Goal: Task Accomplishment & Management: Complete application form

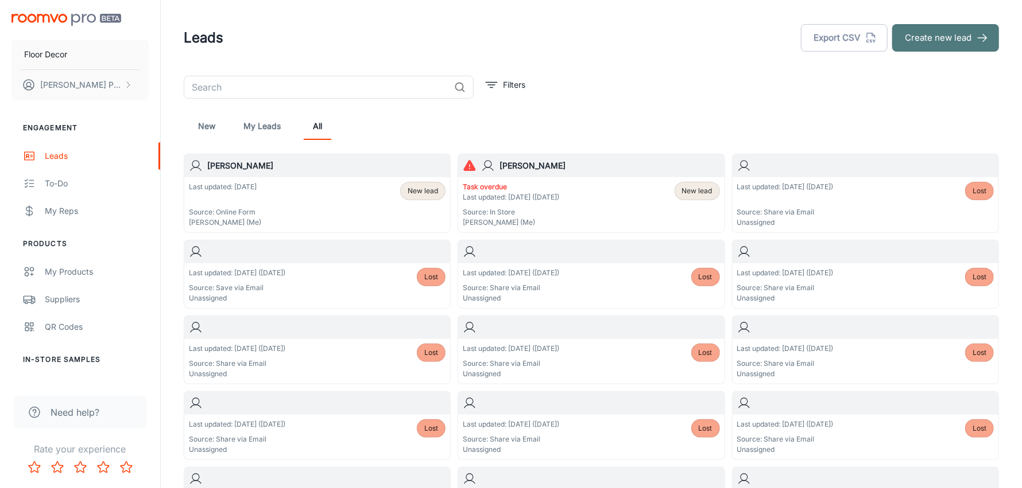
click at [926, 39] on button "Create new lead" at bounding box center [945, 38] width 107 height 28
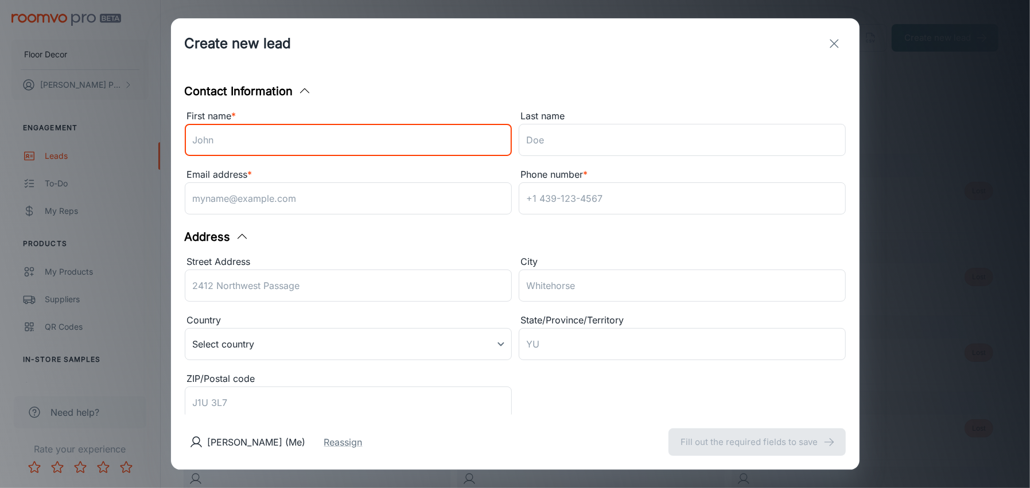
click at [315, 146] on input "First name *" at bounding box center [348, 140] width 327 height 32
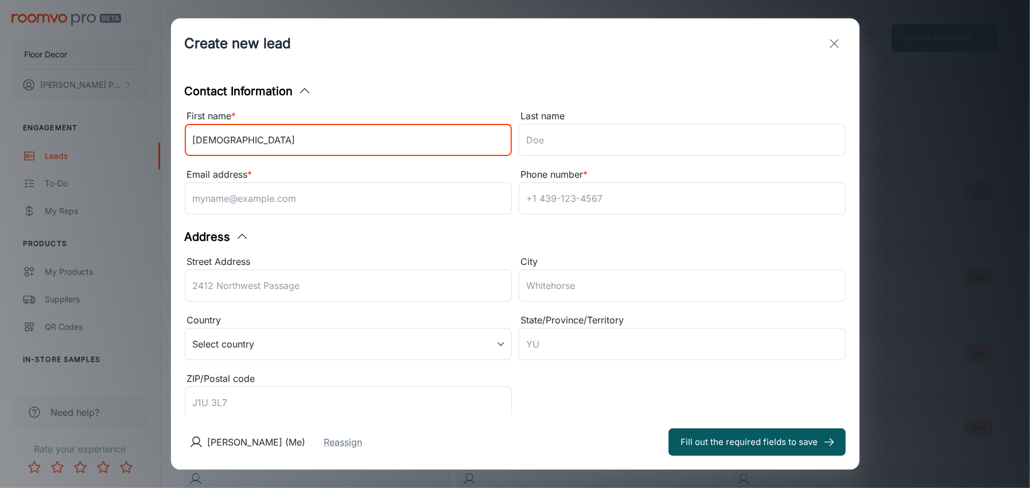
type input "[DEMOGRAPHIC_DATA]"
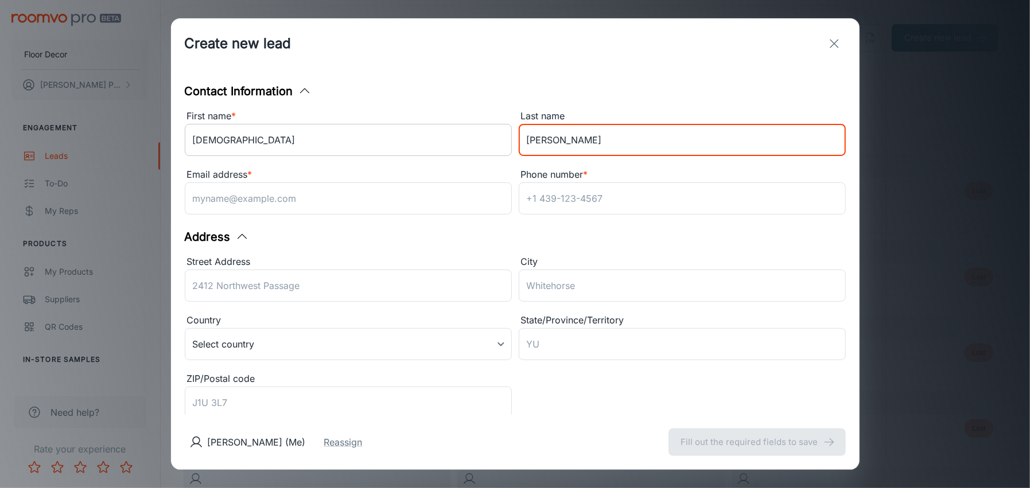
type input "[PERSON_NAME]"
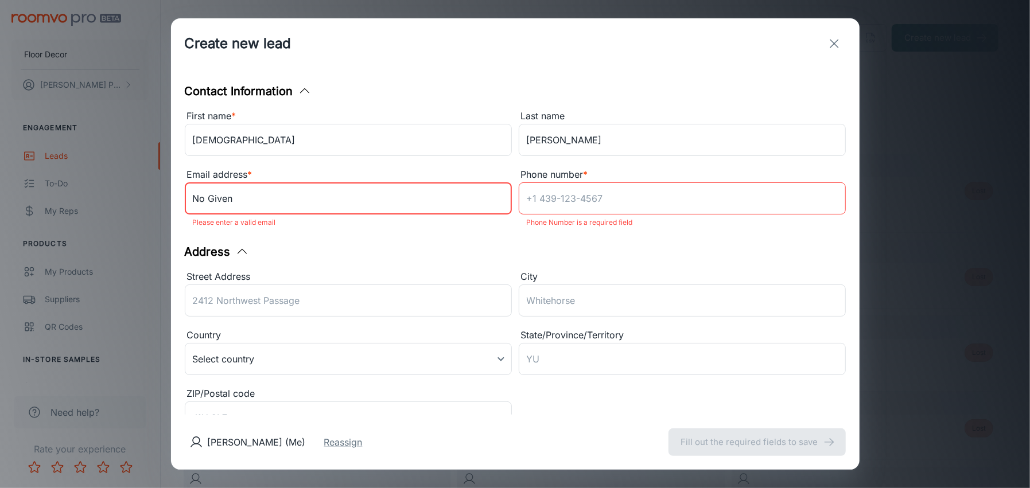
click at [245, 204] on input "No Given" at bounding box center [348, 199] width 327 height 32
drag, startPoint x: 245, startPoint y: 204, endPoint x: 188, endPoint y: 205, distance: 56.8
click at [188, 205] on input "No Given" at bounding box center [348, 199] width 327 height 32
type input "[EMAIL_ADDRESS][DOMAIN_NAME]"
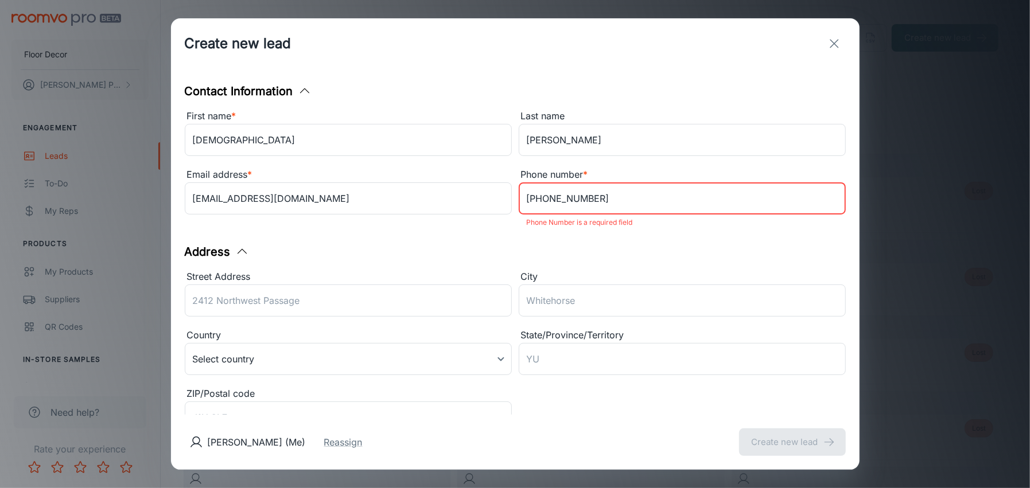
type input "[PHONE_NUMBER]"
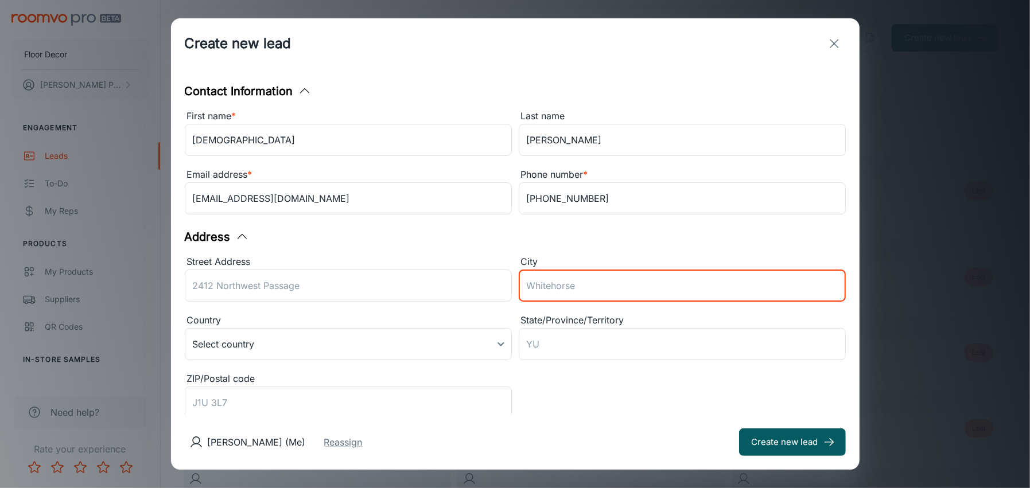
click at [520, 290] on input "City" at bounding box center [682, 286] width 327 height 32
type input "New Canaan"
click at [739, 429] on button "Create new lead" at bounding box center [792, 443] width 107 height 28
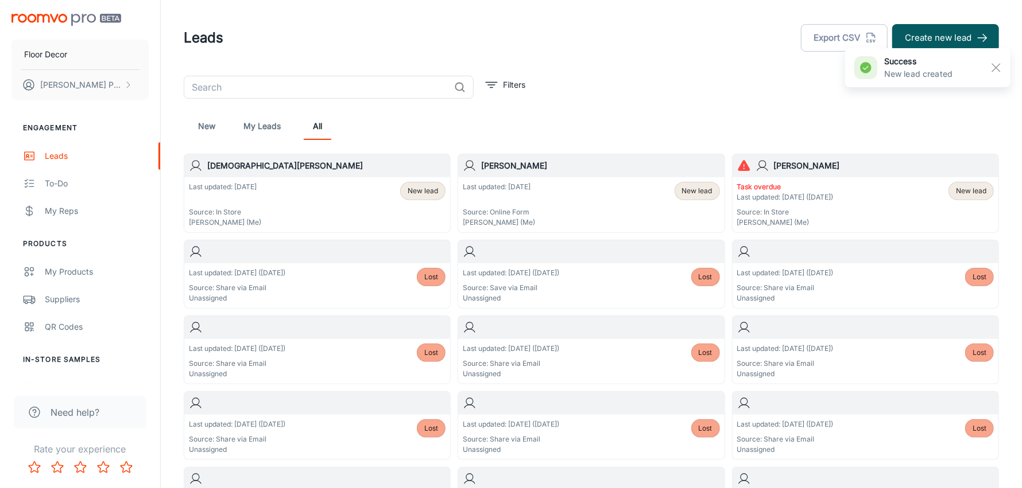
click at [316, 191] on div "Last updated: [DATE] Source: In Store [PERSON_NAME] (Me) New lead" at bounding box center [317, 205] width 257 height 46
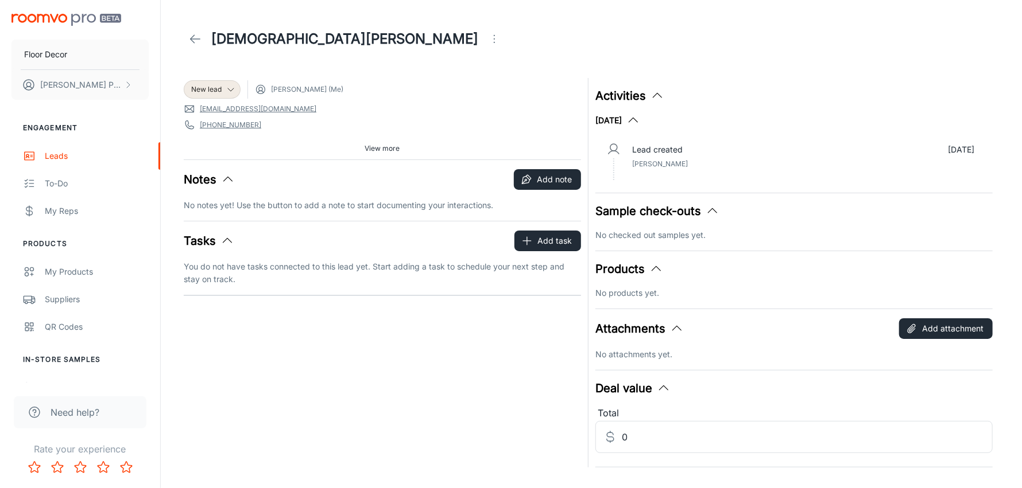
click at [227, 177] on polyline "button" at bounding box center [228, 179] width 9 height 5
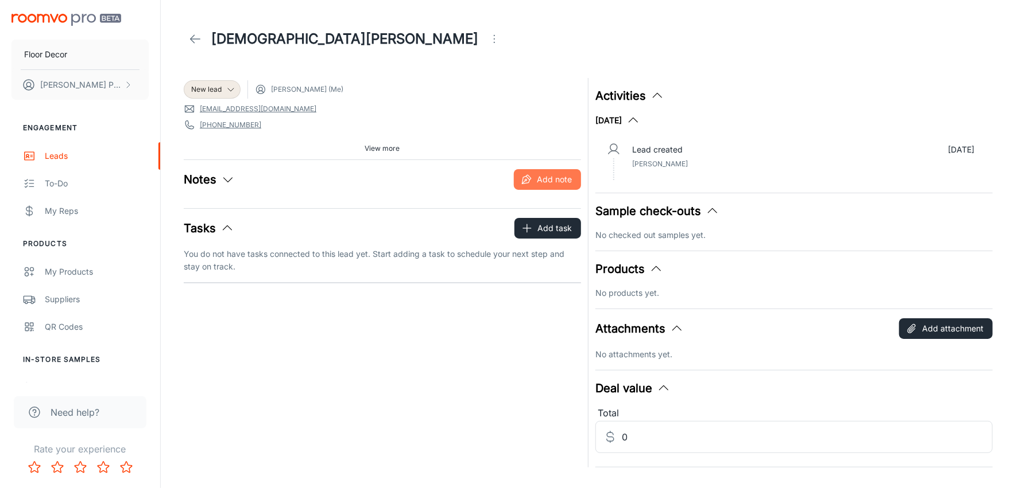
click at [544, 186] on button "Add note" at bounding box center [547, 179] width 67 height 21
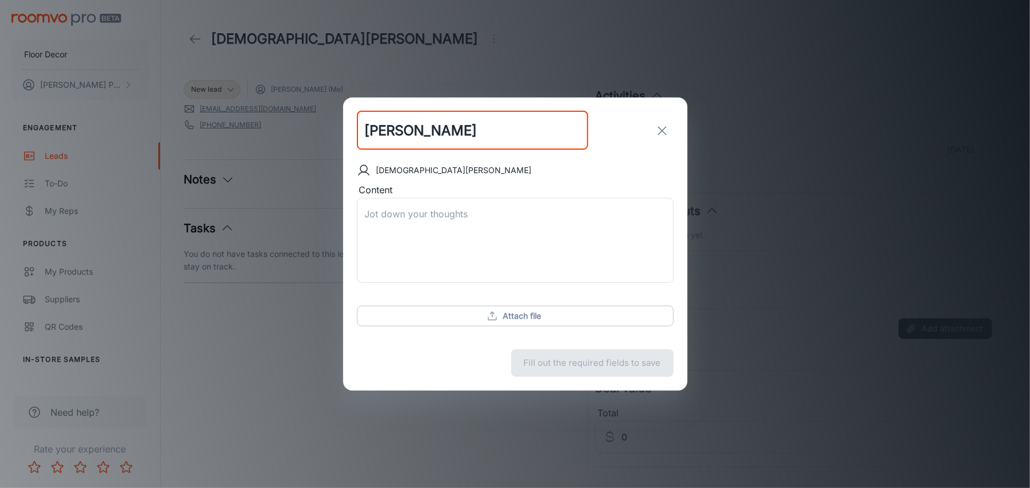
type input "[PERSON_NAME]"
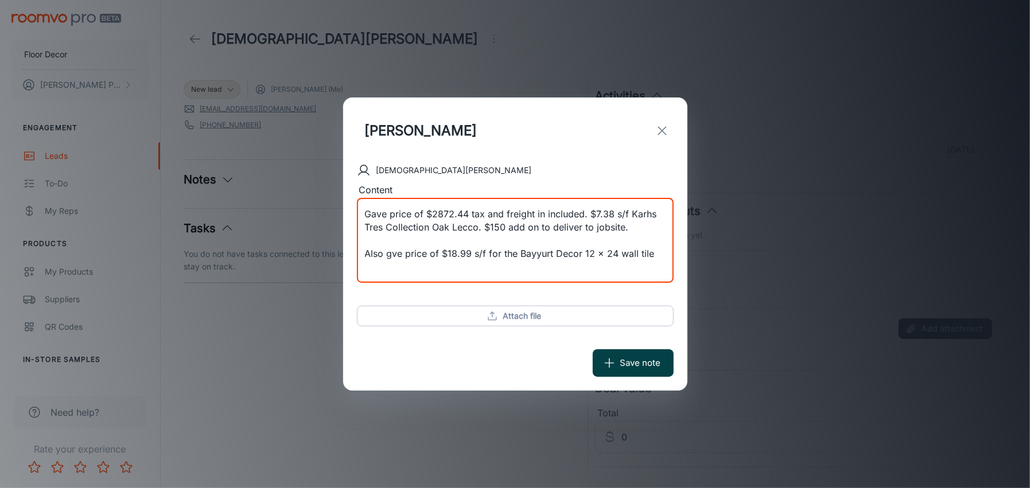
type textarea "Gave price of $2872.44 tax and freight in included. $7.38 s/f Karhs Tres Collec…"
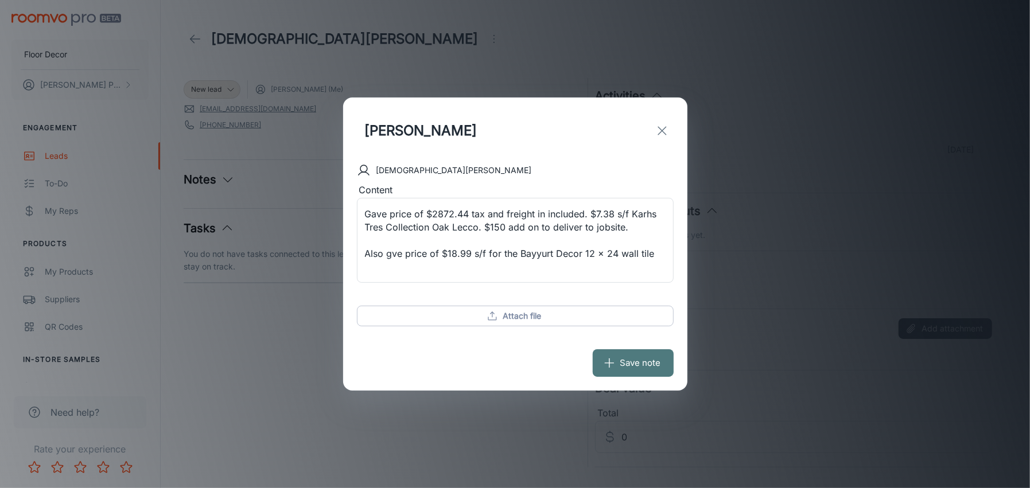
click at [622, 368] on button "Save note" at bounding box center [633, 364] width 81 height 28
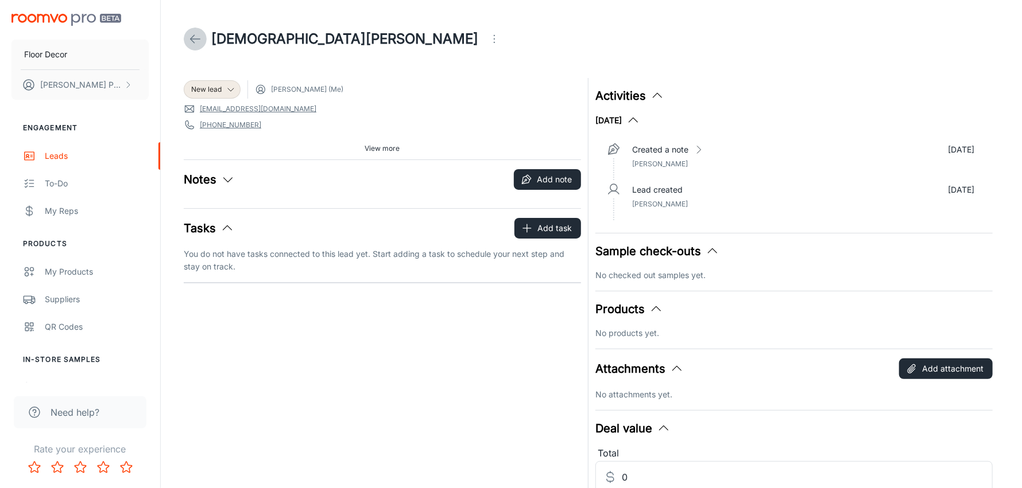
click at [192, 36] on icon at bounding box center [195, 39] width 14 height 14
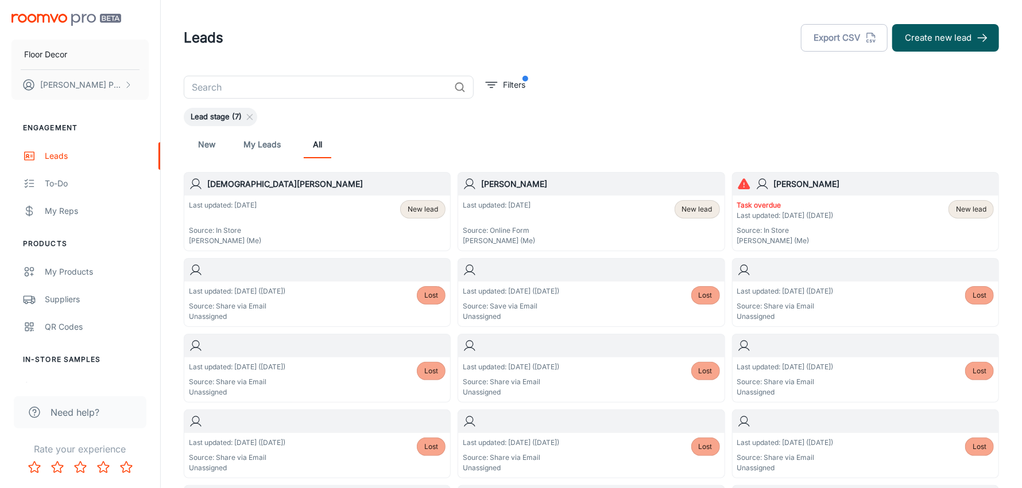
click at [764, 207] on p "Task overdue" at bounding box center [785, 205] width 96 height 10
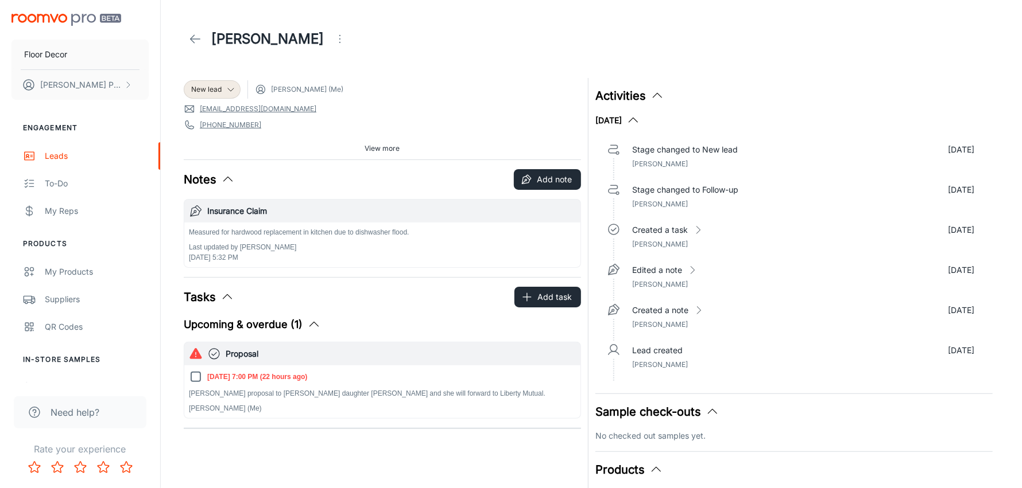
click at [308, 319] on icon "button" at bounding box center [314, 325] width 14 height 14
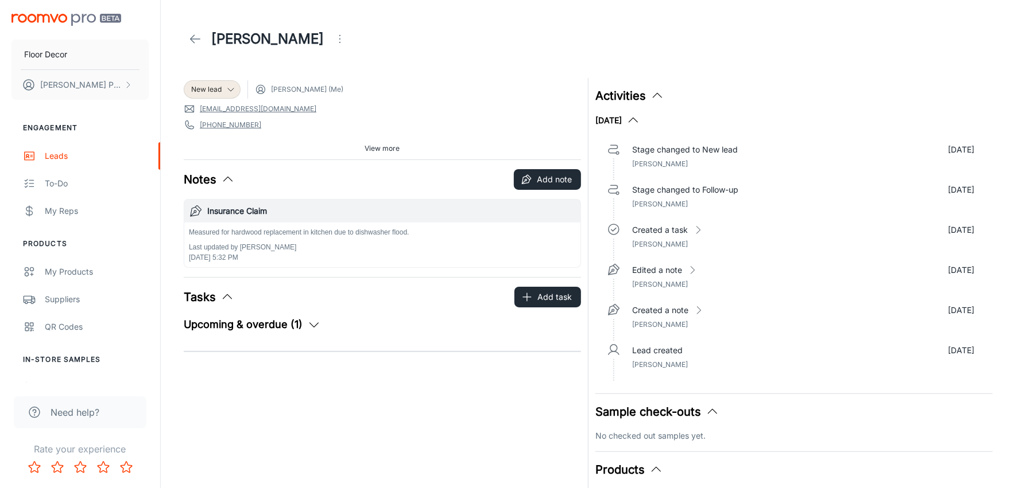
click at [311, 324] on icon "button" at bounding box center [314, 325] width 14 height 14
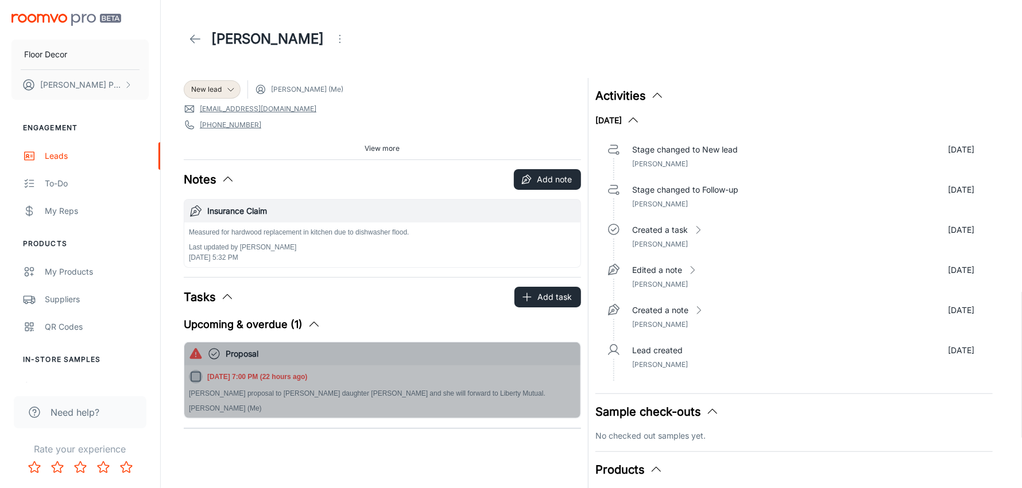
click at [194, 379] on input "[DATE] 7:00 PM (22 hours ago)" at bounding box center [196, 377] width 14 height 14
checkbox input "true"
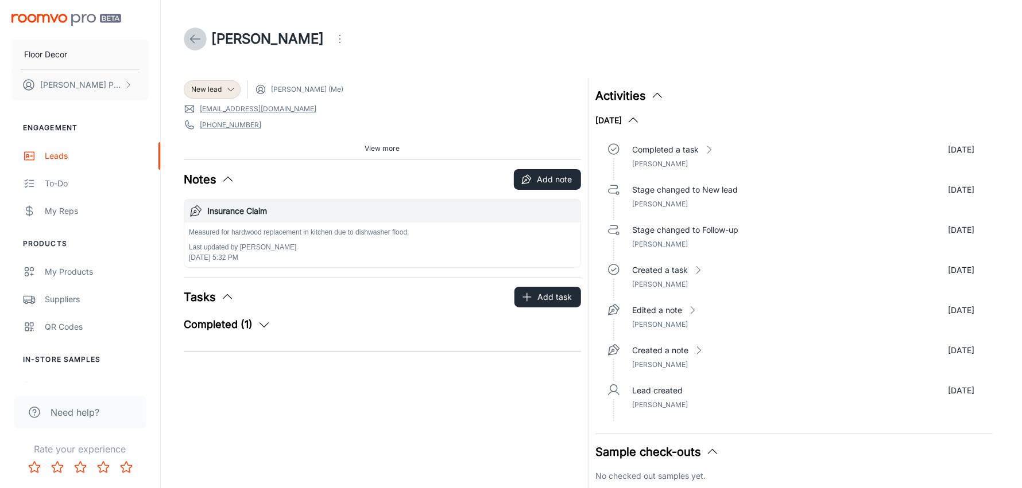
click at [199, 38] on icon at bounding box center [195, 39] width 14 height 14
